Goal: Find specific page/section: Find specific page/section

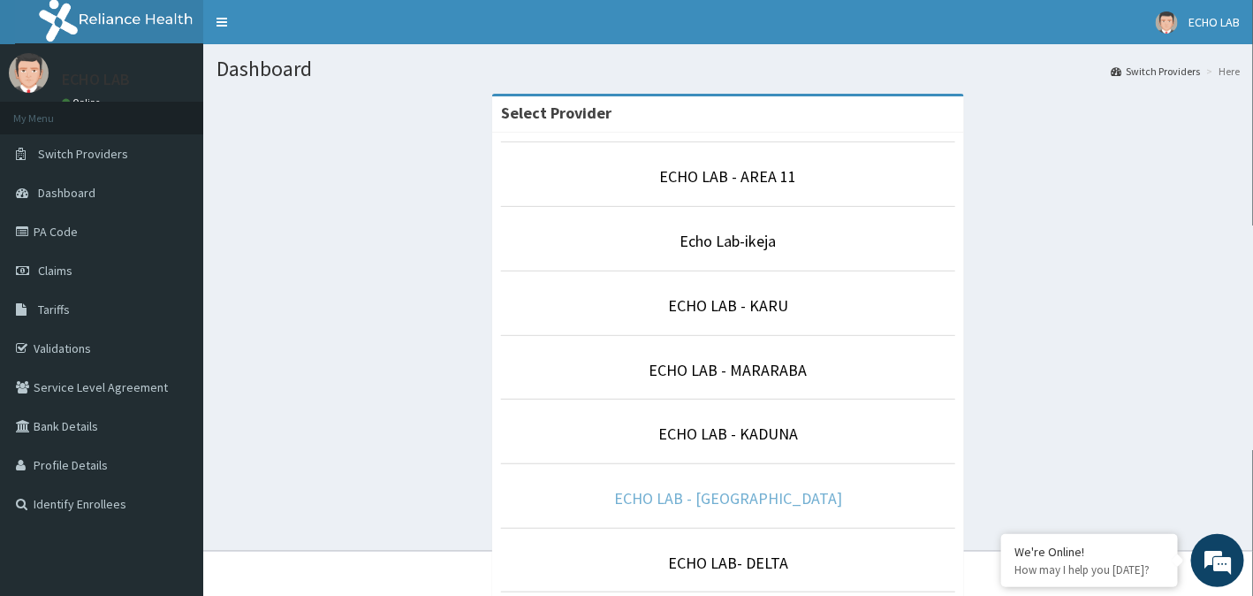
click at [770, 491] on link "ECHO LAB - [GEOGRAPHIC_DATA]" at bounding box center [728, 498] width 228 height 20
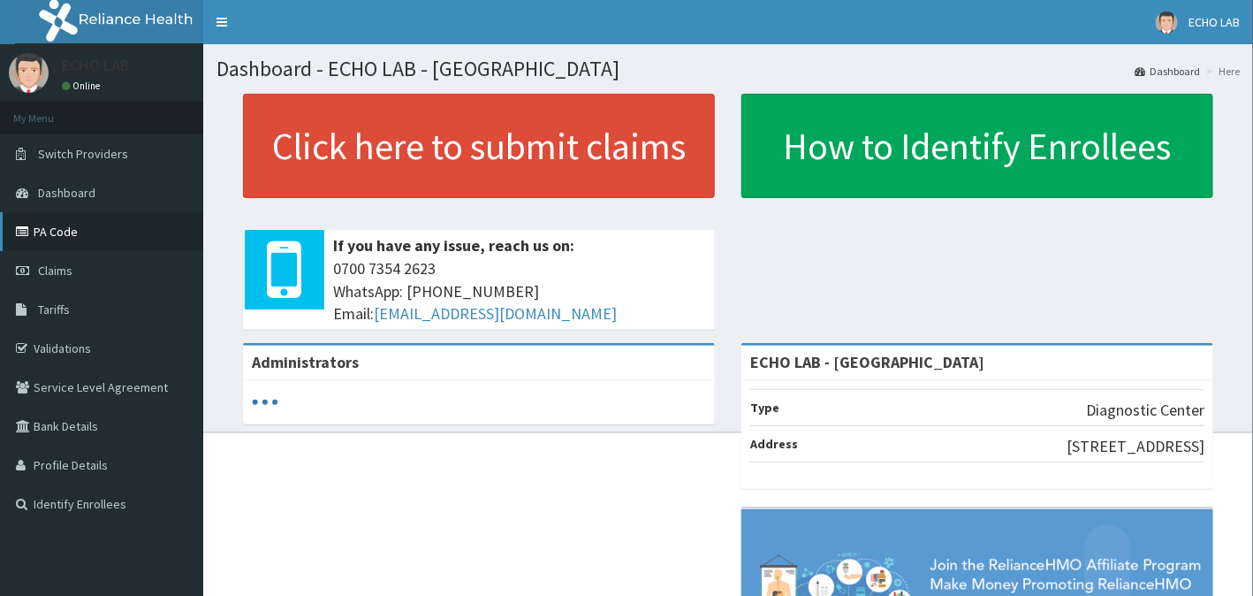
click at [45, 231] on link "PA Code" at bounding box center [101, 231] width 203 height 39
